Goal: Information Seeking & Learning: Learn about a topic

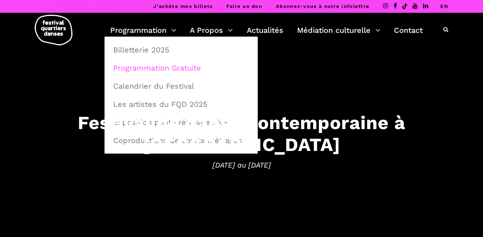
click at [141, 67] on link "Programmation Gratuite" at bounding box center [181, 67] width 145 height 17
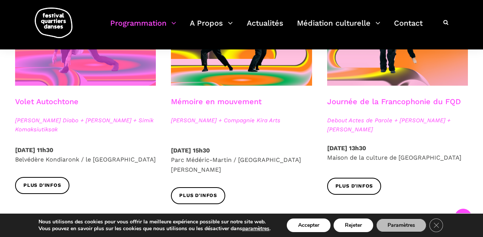
scroll to position [462, 0]
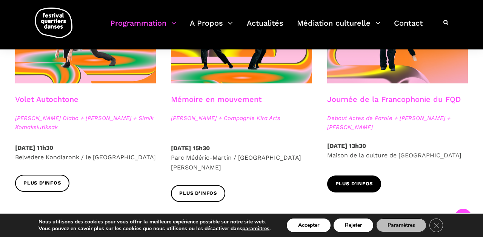
click at [345, 182] on span "Plus d'infos" at bounding box center [354, 184] width 38 height 8
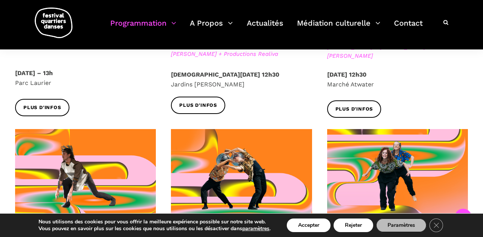
scroll to position [281, 0]
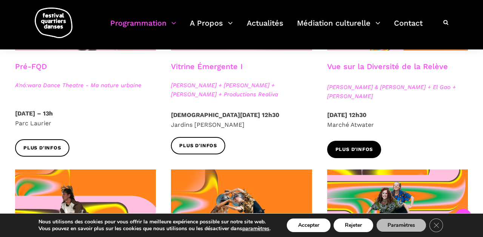
click at [348, 148] on span "Plus d'infos" at bounding box center [354, 150] width 38 height 8
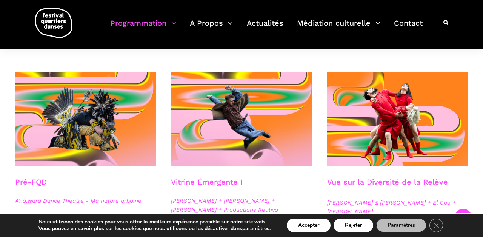
scroll to position [258, 0]
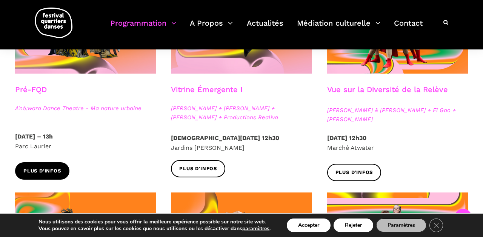
click at [37, 172] on span "Plus d'infos" at bounding box center [42, 171] width 38 height 8
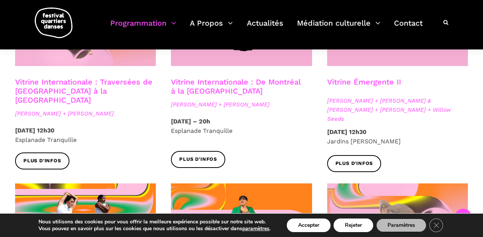
scroll to position [706, 0]
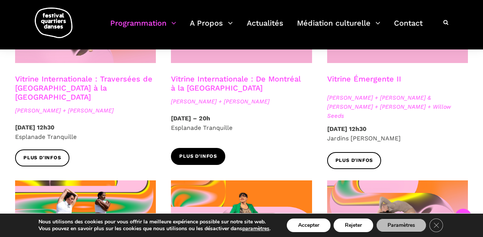
click at [189, 152] on span "Plus d'infos" at bounding box center [198, 156] width 38 height 8
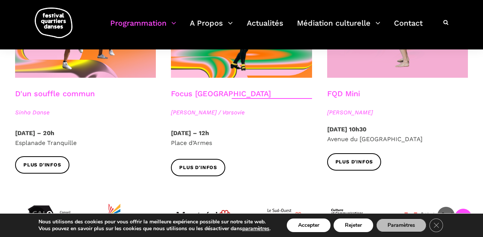
scroll to position [914, 0]
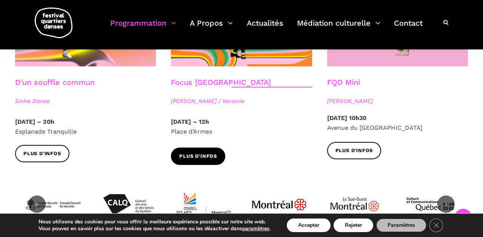
click at [192, 152] on span "Plus d'infos" at bounding box center [198, 156] width 38 height 8
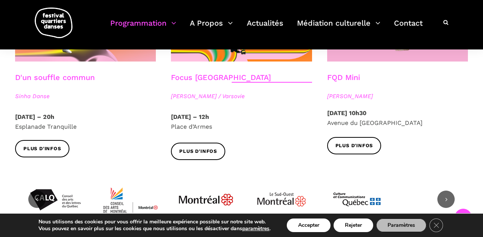
scroll to position [921, 0]
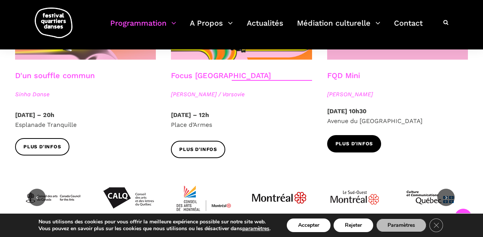
click at [344, 140] on span "Plus d'infos" at bounding box center [354, 144] width 38 height 8
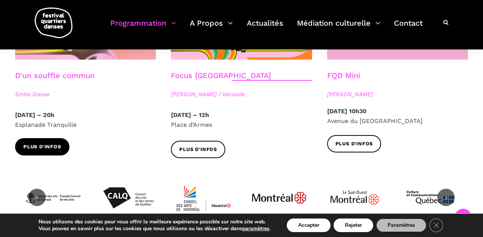
click at [51, 138] on link "Plus d'infos" at bounding box center [42, 146] width 54 height 17
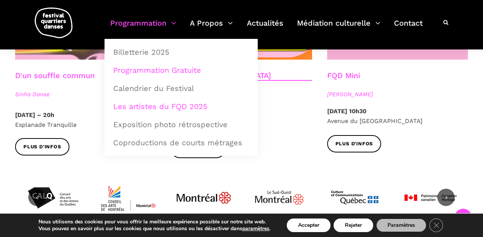
click at [144, 107] on link "Les artistes du FQD 2025" at bounding box center [181, 106] width 145 height 17
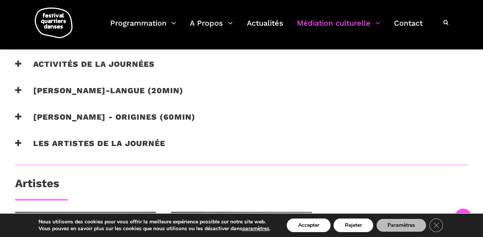
scroll to position [551, 0]
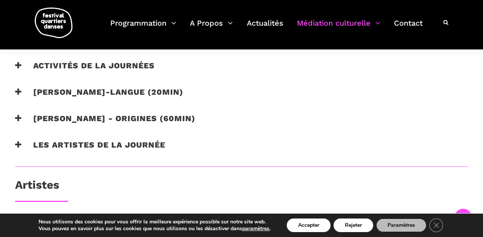
click at [53, 153] on h3 "Les artistes de la journée" at bounding box center [90, 149] width 150 height 19
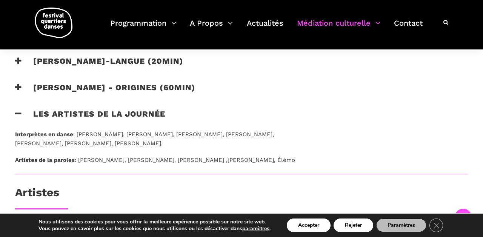
scroll to position [582, 0]
click at [46, 120] on h3 "Les artistes de la journée" at bounding box center [90, 118] width 150 height 19
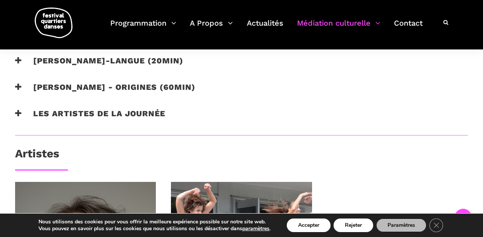
click at [56, 93] on h3 "Taafé Fanga - origines (60min)" at bounding box center [105, 91] width 180 height 19
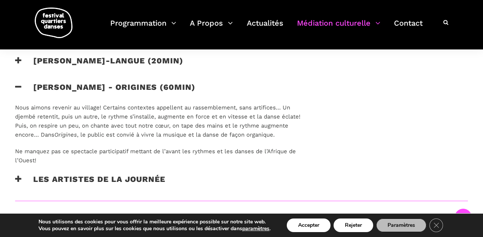
click at [56, 93] on h3 "Taafé Fanga - origines (60min)" at bounding box center [105, 91] width 180 height 19
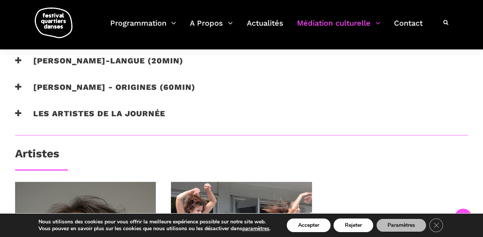
click at [60, 66] on h3 "Catherine Lalonde - Vire-langue (20min)" at bounding box center [99, 65] width 168 height 19
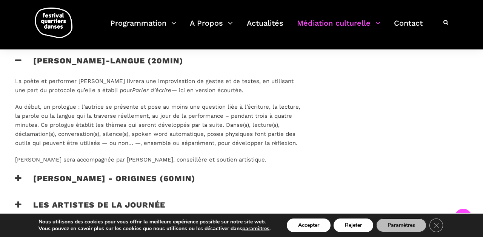
click at [60, 66] on h3 "Catherine Lalonde - Vire-langue (20min)" at bounding box center [99, 65] width 168 height 19
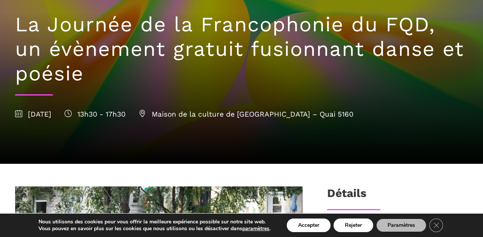
scroll to position [0, 0]
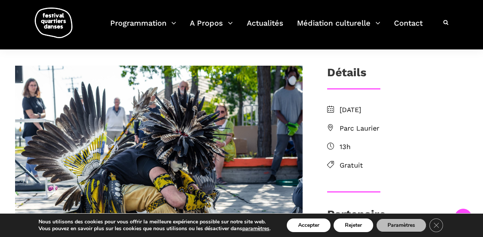
scroll to position [184, 0]
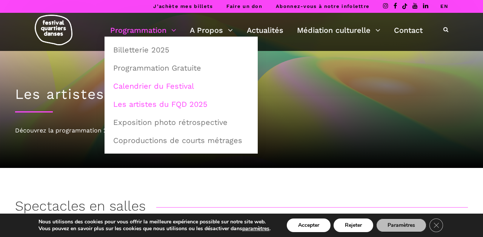
click at [138, 86] on link "Calendrier du Festival" at bounding box center [181, 85] width 145 height 17
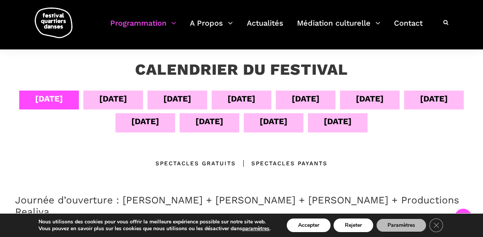
scroll to position [143, 0]
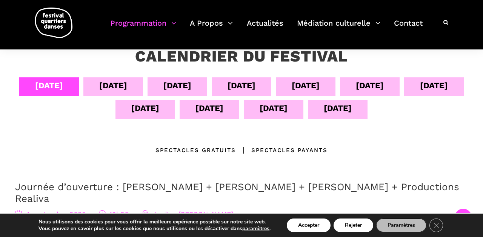
click at [127, 87] on div "[DATE]" at bounding box center [113, 85] width 28 height 13
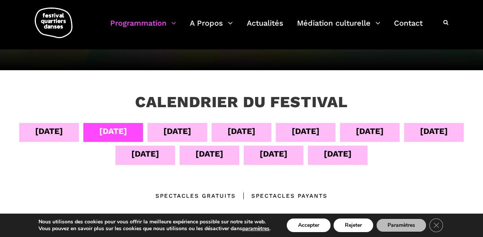
scroll to position [98, 0]
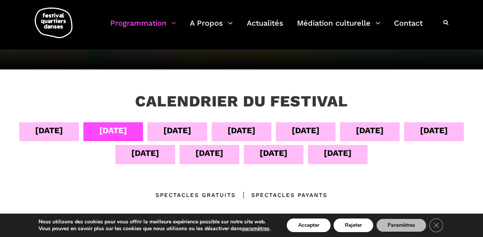
click at [191, 130] on div "[DATE]" at bounding box center [177, 130] width 28 height 13
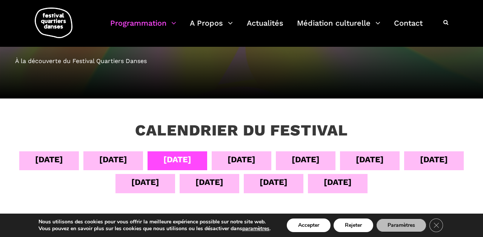
scroll to position [83, 0]
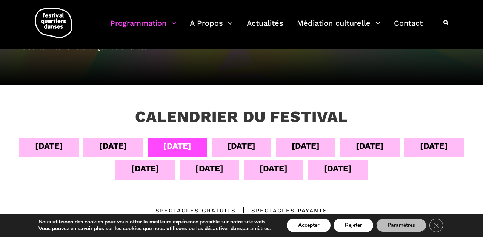
click at [255, 144] on div "[DATE]" at bounding box center [241, 145] width 28 height 13
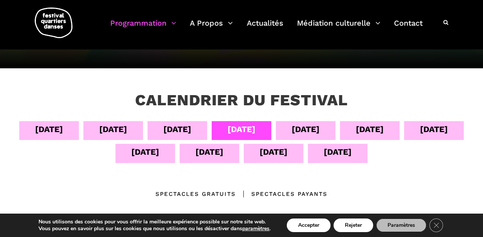
scroll to position [107, 0]
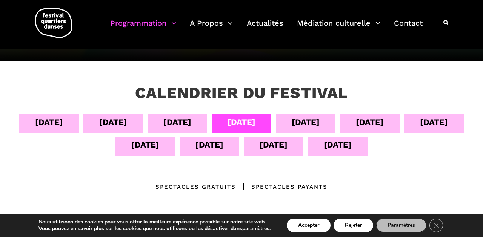
click at [319, 121] on div "[DATE]" at bounding box center [306, 121] width 28 height 13
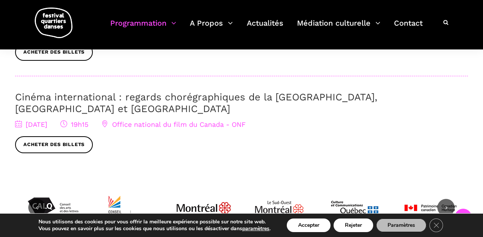
scroll to position [455, 0]
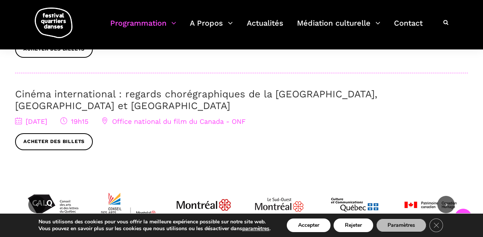
click at [150, 91] on link "Cinéma international : regards chorégraphiques de la [GEOGRAPHIC_DATA], [GEOGRA…" at bounding box center [196, 99] width 362 height 23
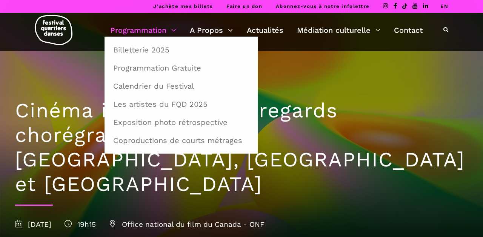
click at [141, 29] on link "Programmation" at bounding box center [143, 30] width 66 height 13
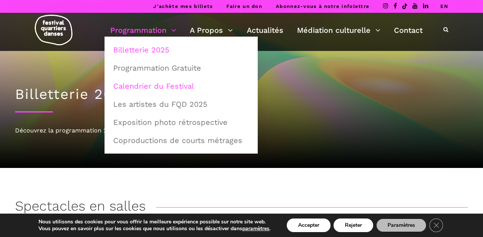
click at [147, 87] on link "Calendrier du Festival" at bounding box center [181, 85] width 145 height 17
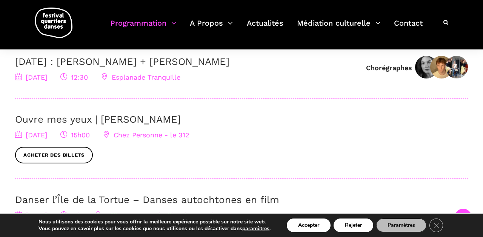
scroll to position [143, 0]
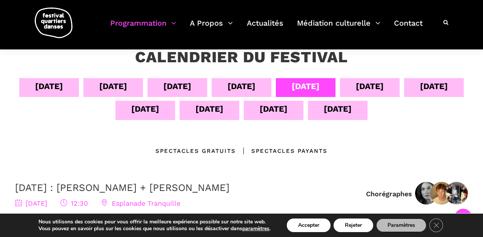
click at [384, 88] on div "[DATE]" at bounding box center [370, 86] width 28 height 13
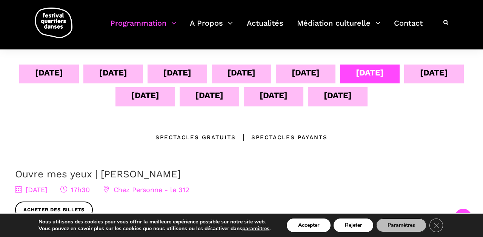
scroll to position [155, 0]
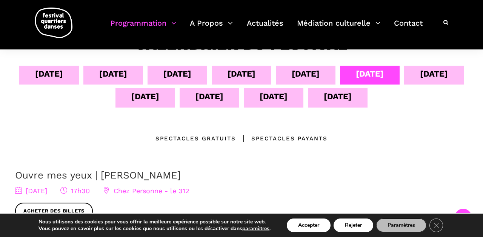
click at [420, 80] on div "[DATE]" at bounding box center [434, 73] width 28 height 13
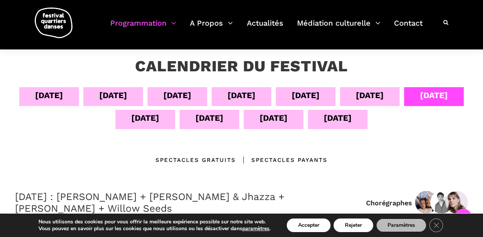
scroll to position [130, 0]
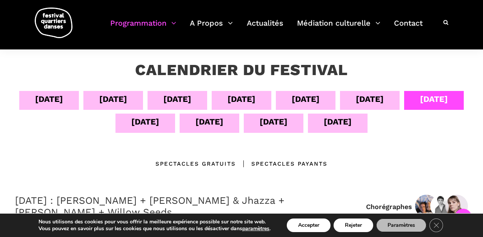
click at [159, 121] on div "[DATE]" at bounding box center [145, 121] width 28 height 13
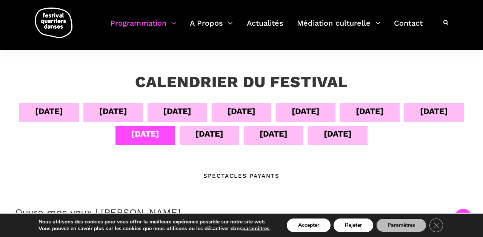
scroll to position [117, 0]
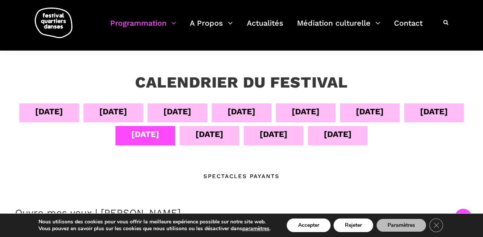
click at [223, 135] on div "[DATE]" at bounding box center [209, 133] width 28 height 13
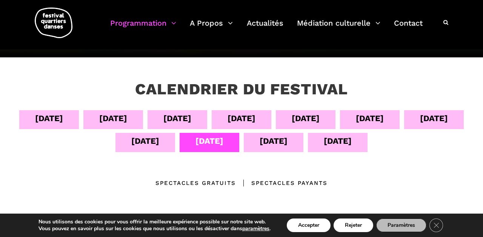
scroll to position [107, 0]
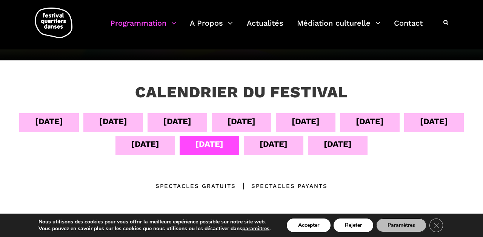
click at [287, 145] on div "[DATE]" at bounding box center [273, 143] width 28 height 13
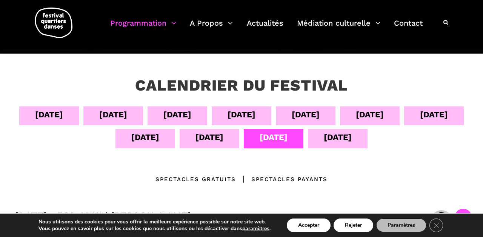
scroll to position [114, 0]
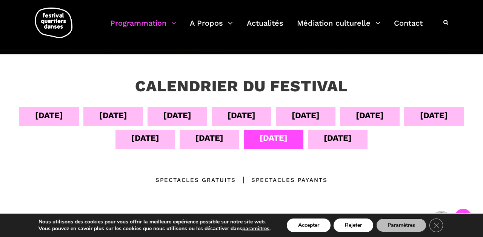
click at [352, 141] on div "[DATE]" at bounding box center [338, 137] width 28 height 13
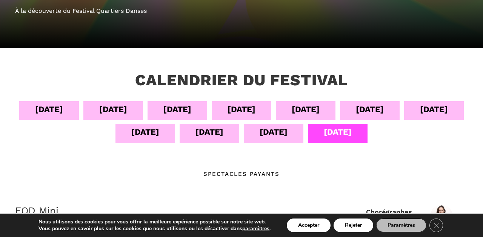
scroll to position [0, 0]
